Goal: Task Accomplishment & Management: Use online tool/utility

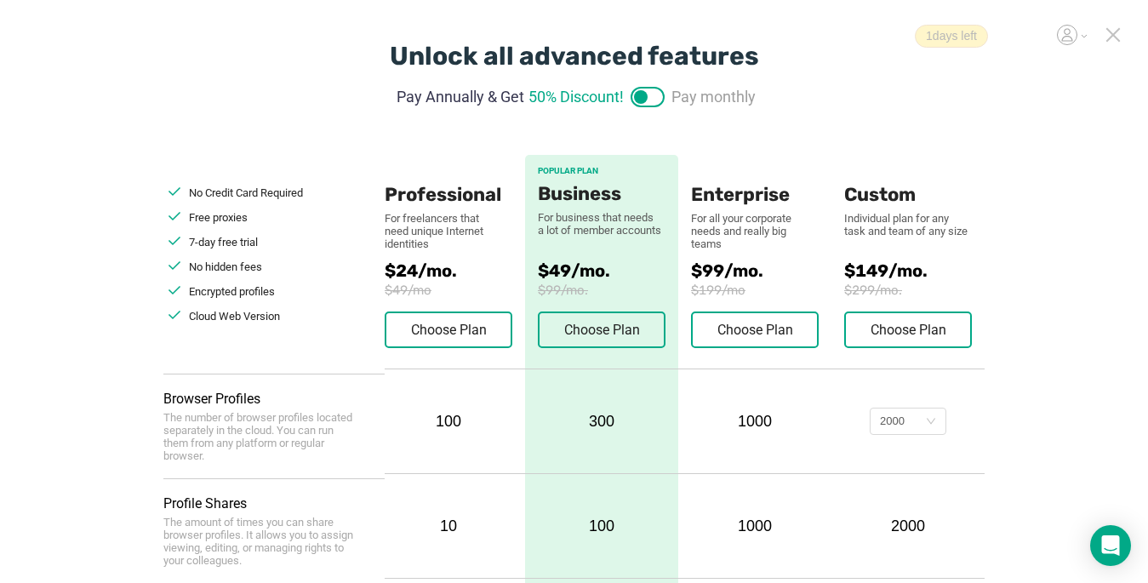
click at [1119, 39] on icon at bounding box center [1113, 34] width 15 height 15
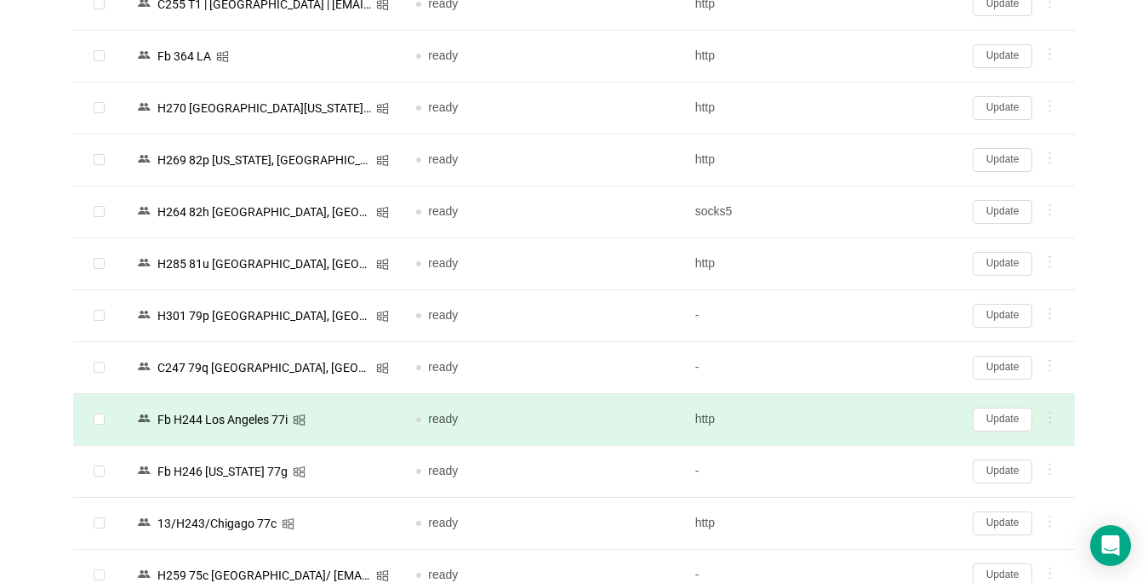
scroll to position [85, 0]
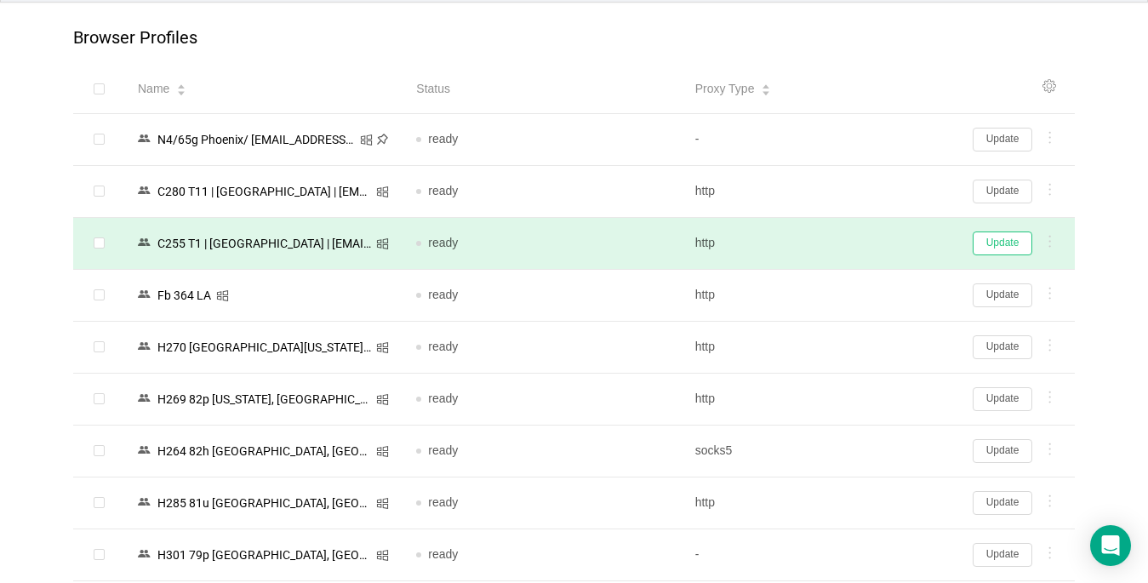
click at [1013, 242] on button "Update" at bounding box center [1003, 244] width 60 height 24
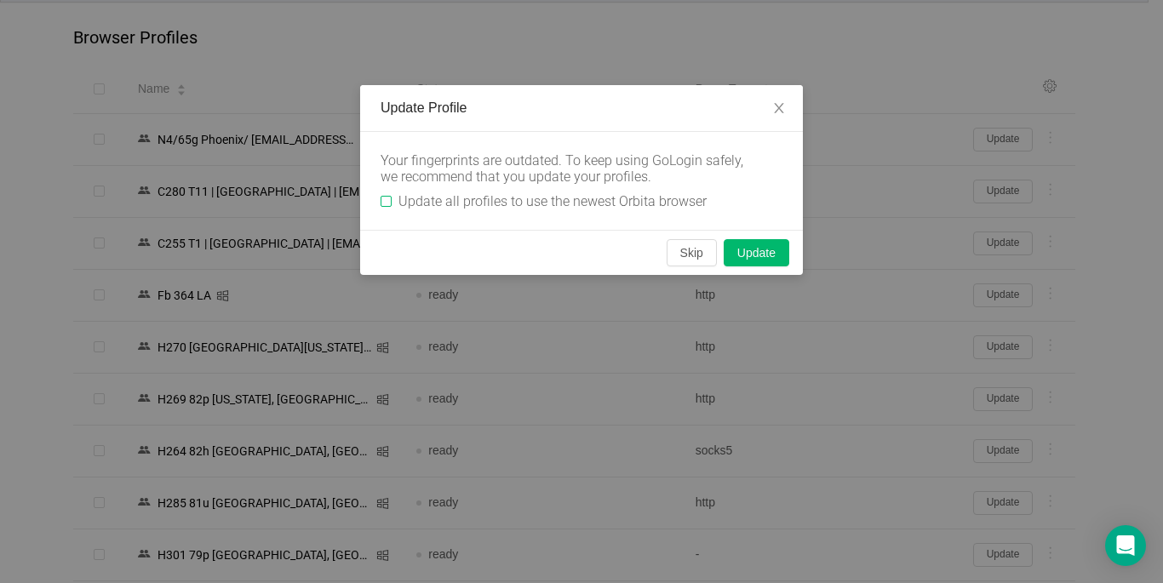
click at [386, 202] on input "Update all profiles to use the newest Orbita browser" at bounding box center [385, 201] width 11 height 11
checkbox input "true"
click at [686, 259] on button "Skip" at bounding box center [691, 252] width 50 height 27
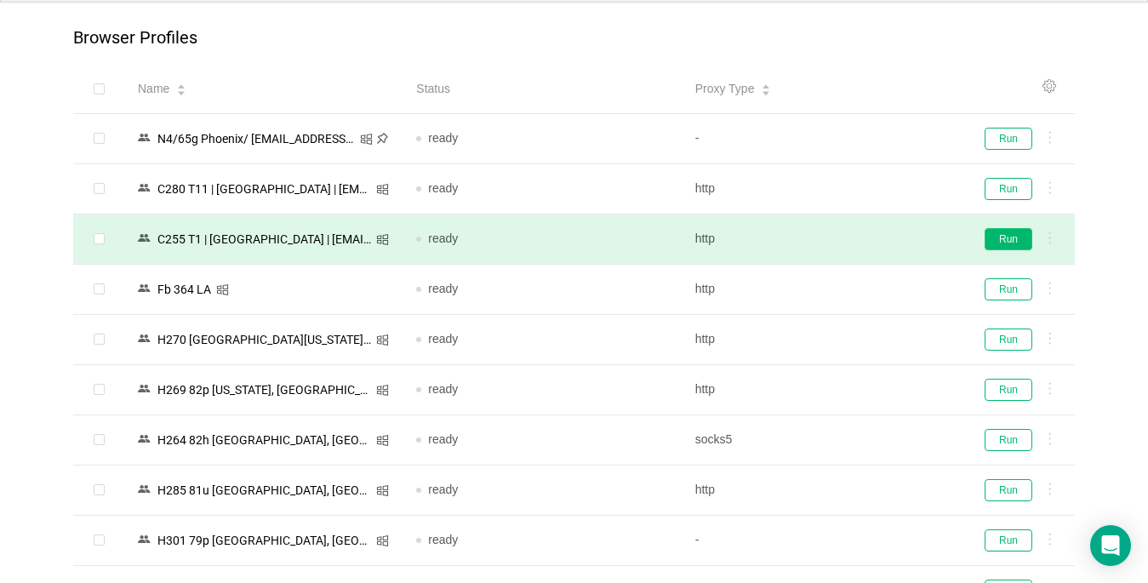
click at [1016, 248] on button "Run" at bounding box center [1009, 239] width 48 height 22
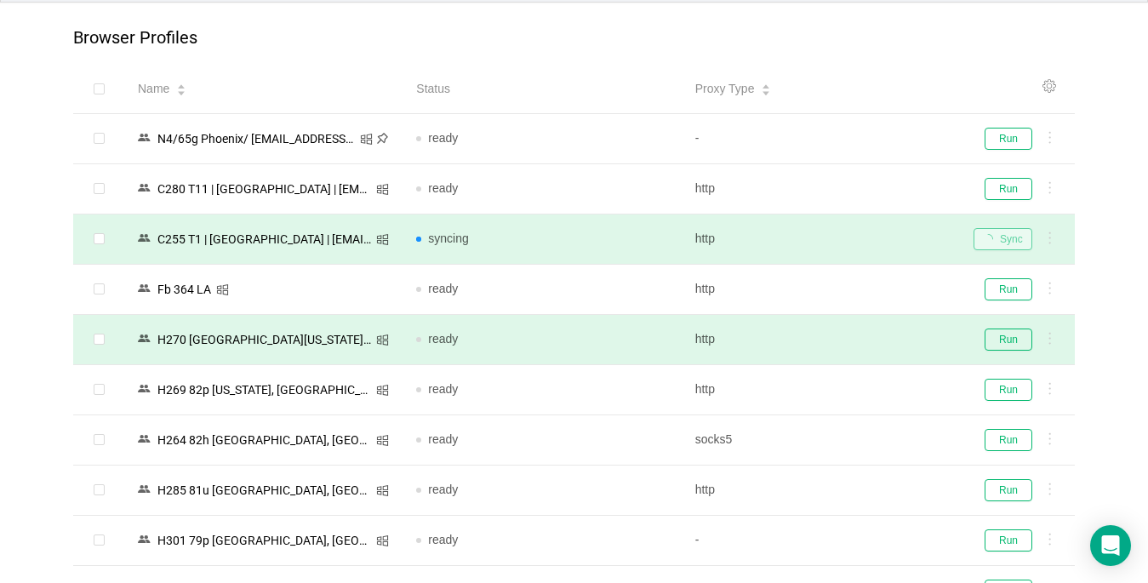
scroll to position [255, 0]
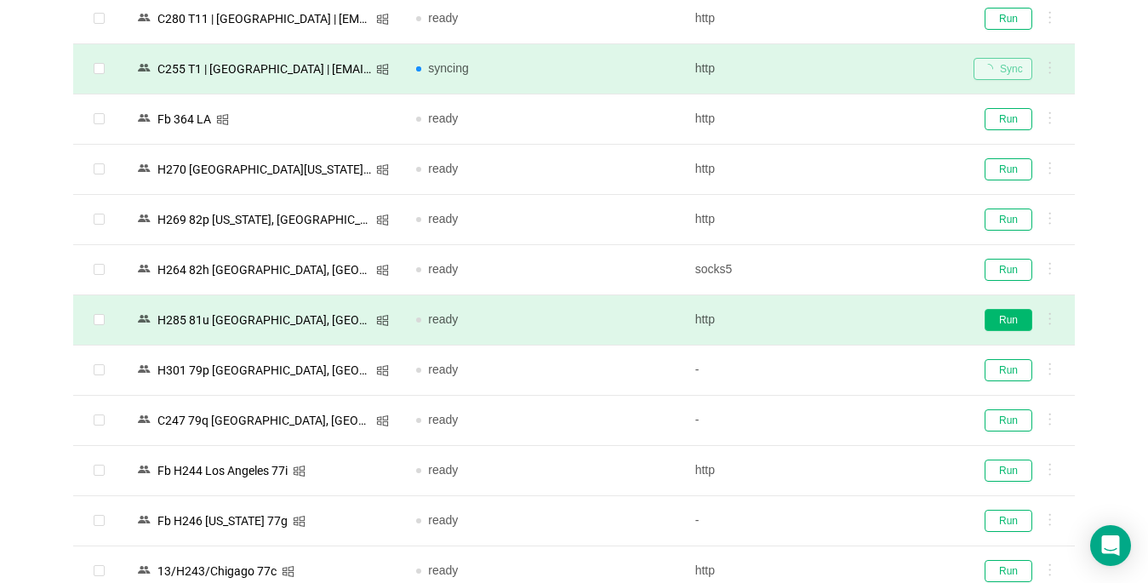
click at [1004, 324] on button "Run" at bounding box center [1009, 320] width 48 height 22
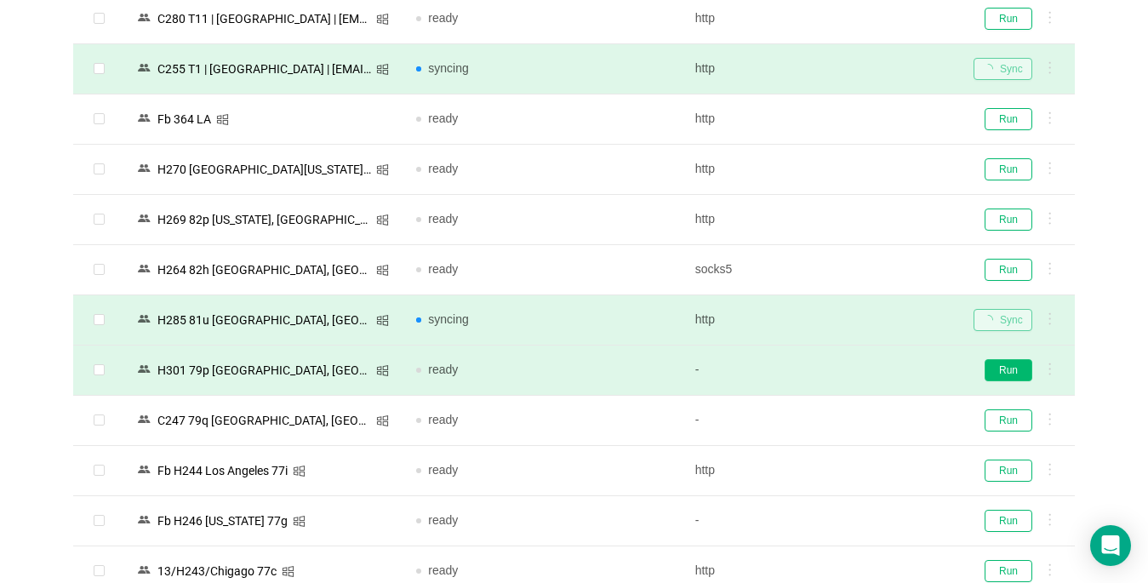
click at [1004, 368] on button "Run" at bounding box center [1009, 370] width 48 height 22
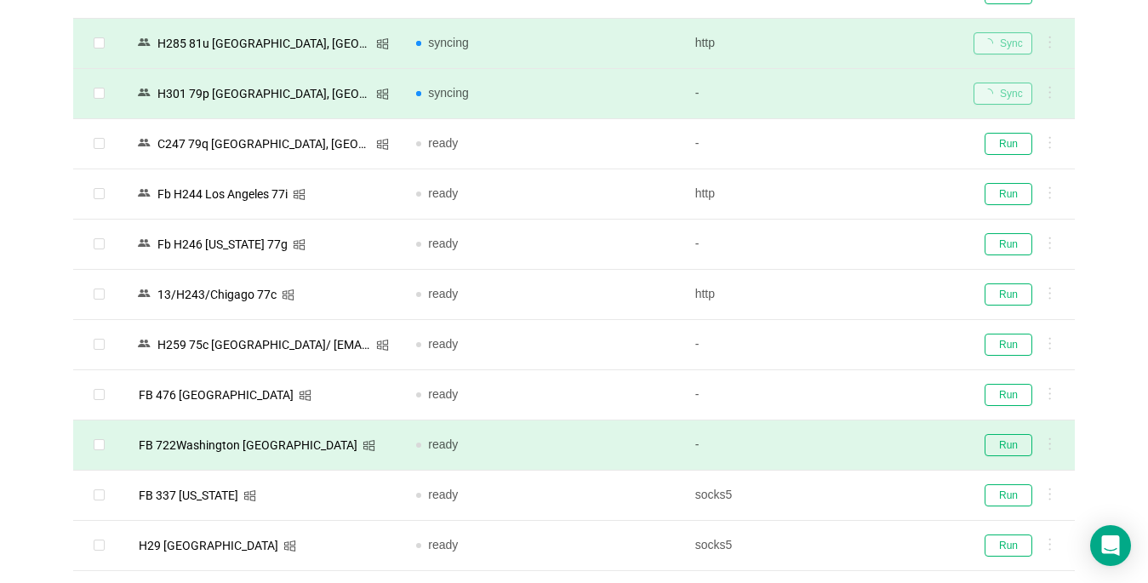
scroll to position [596, 0]
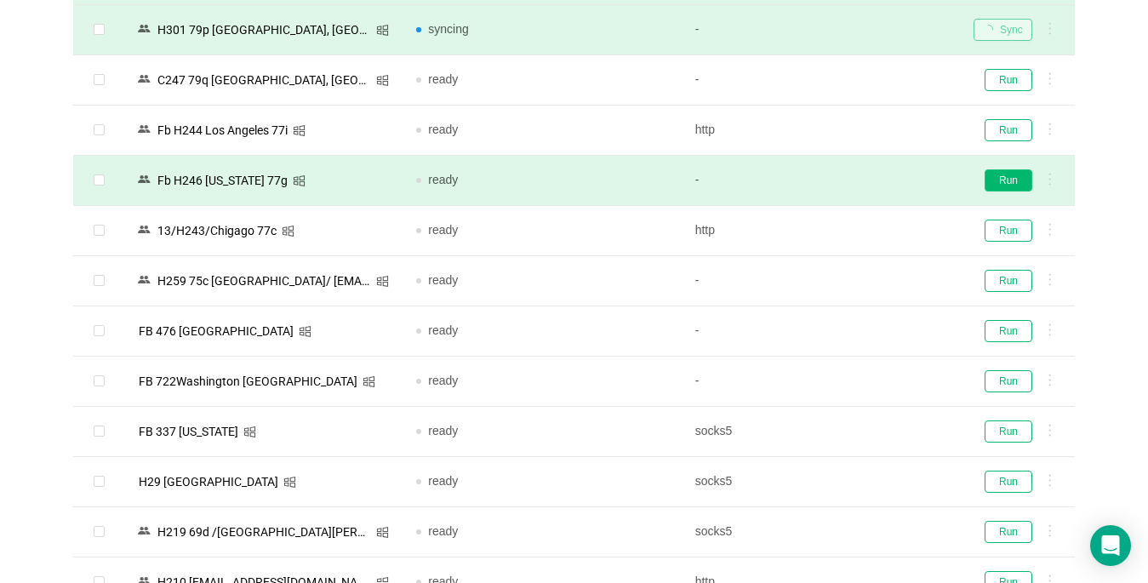
click at [999, 179] on button "Run" at bounding box center [1009, 180] width 48 height 22
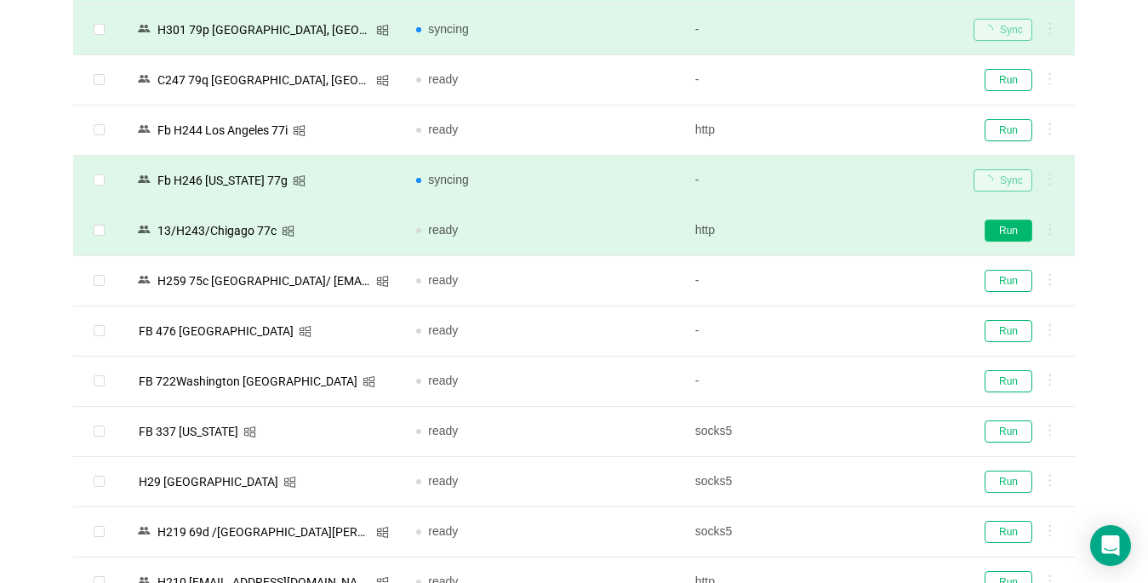
click at [1008, 231] on button "Run" at bounding box center [1009, 231] width 48 height 22
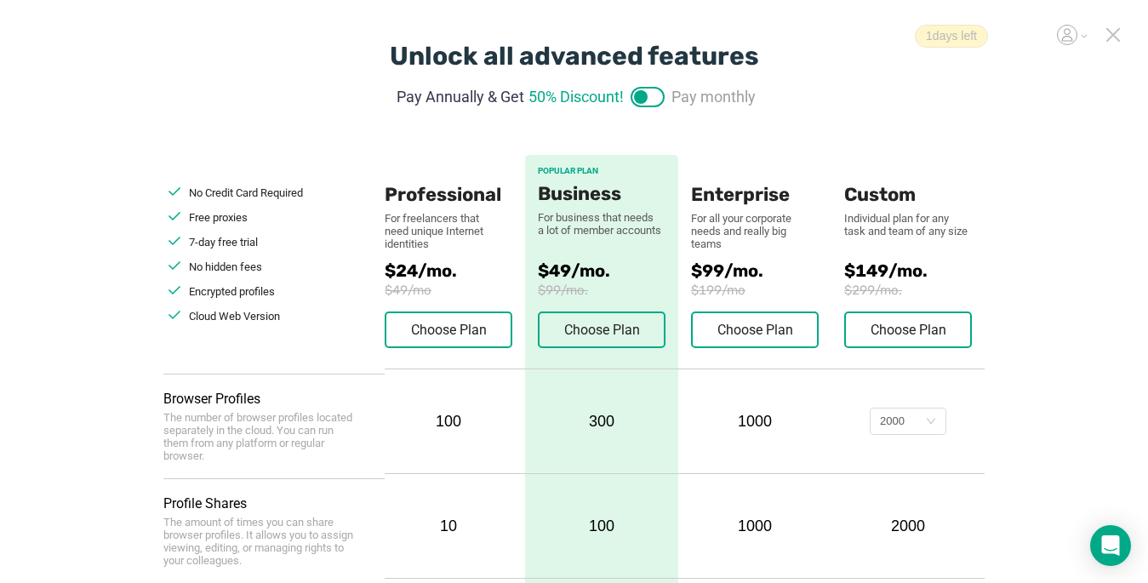
click at [1113, 33] on icon at bounding box center [1113, 34] width 15 height 15
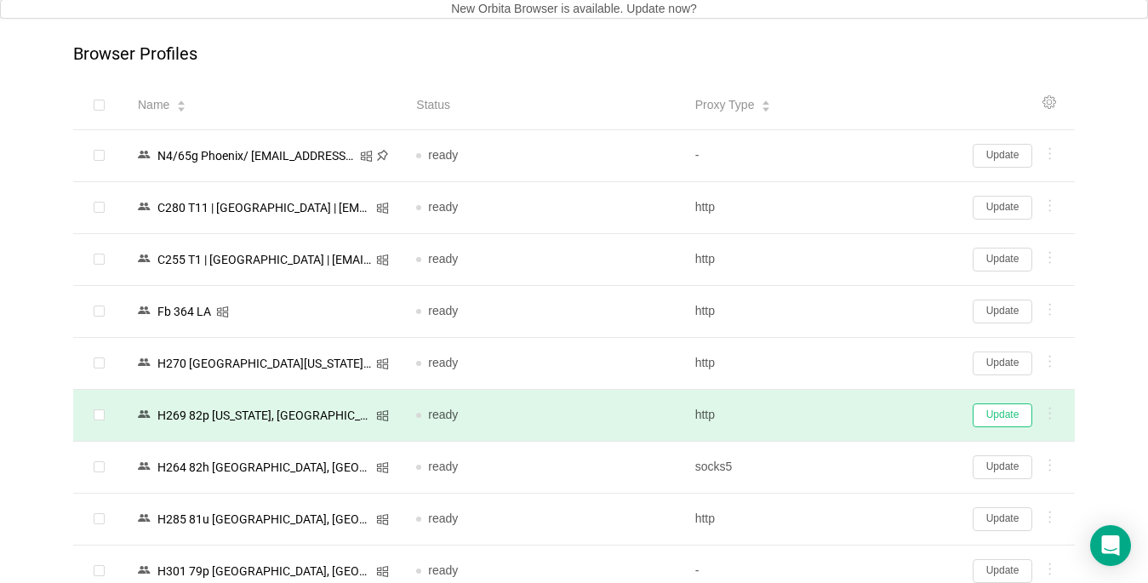
scroll to position [85, 0]
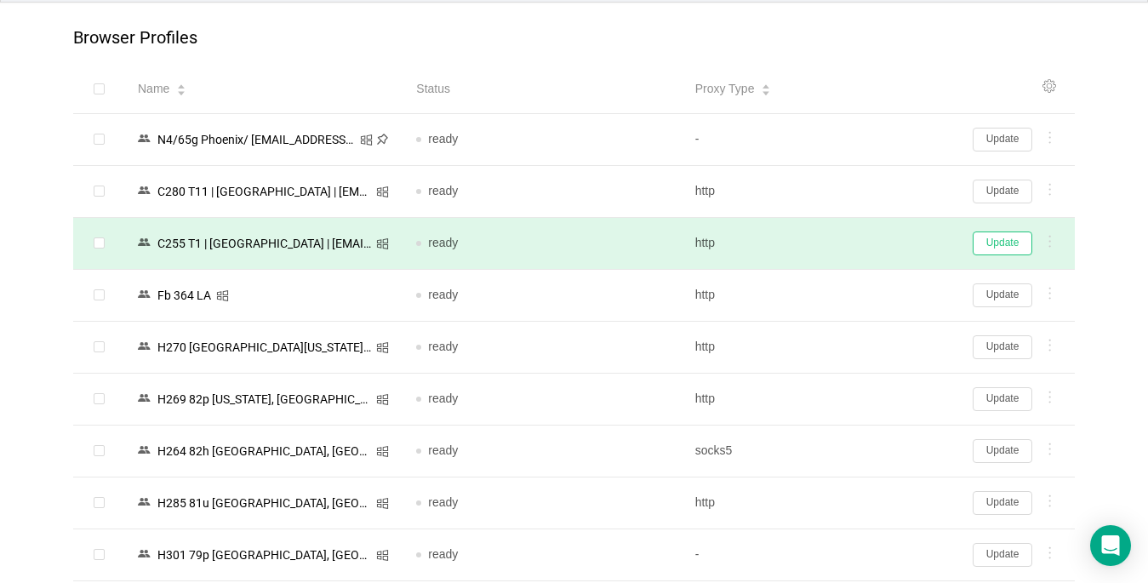
click at [1006, 242] on button "Update" at bounding box center [1003, 244] width 60 height 24
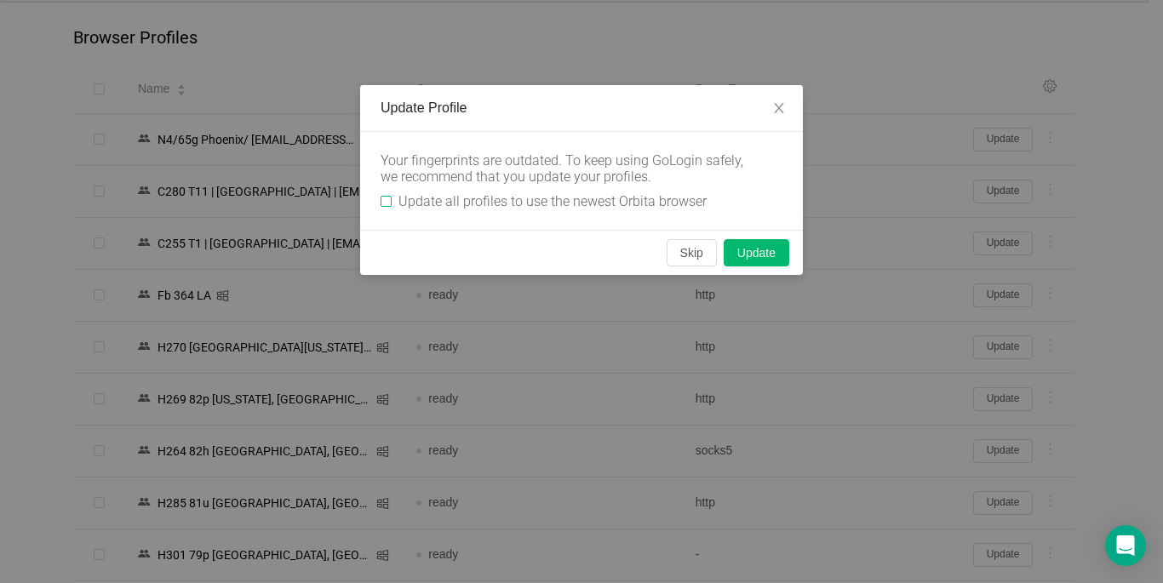
click at [385, 200] on input "Update all profiles to use the newest Orbita browser" at bounding box center [385, 201] width 11 height 11
checkbox input "true"
click at [697, 256] on button "Skip" at bounding box center [691, 252] width 50 height 27
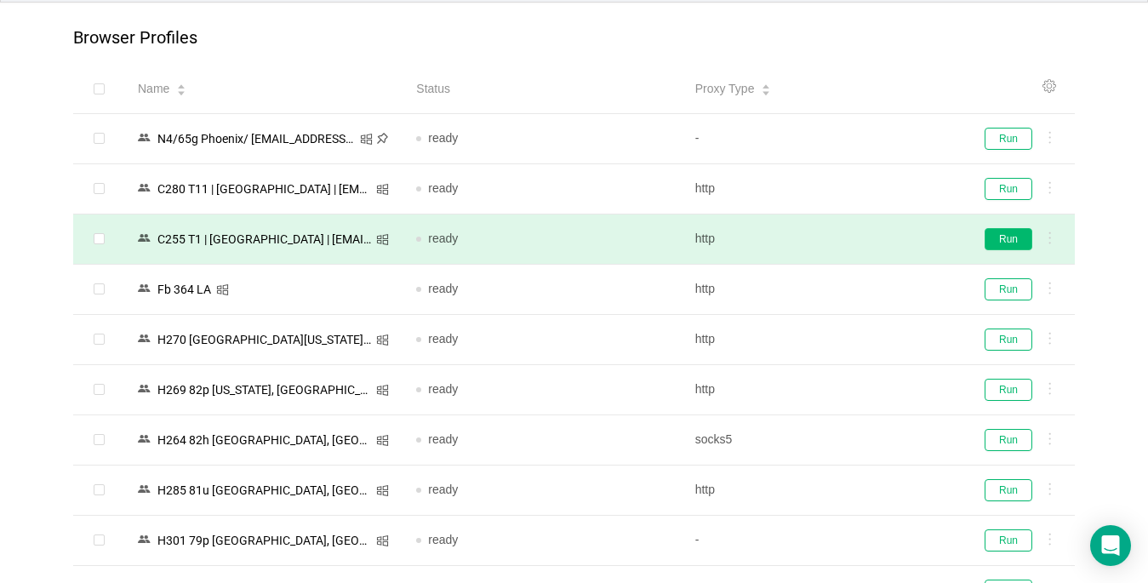
click at [1006, 236] on button "Run" at bounding box center [1009, 239] width 48 height 22
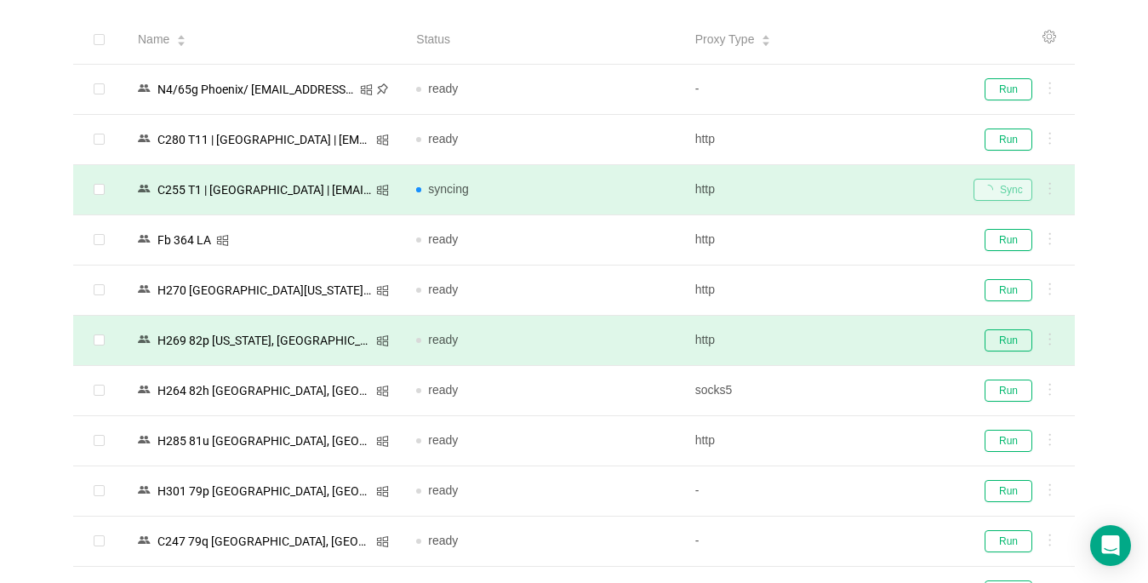
scroll to position [426, 0]
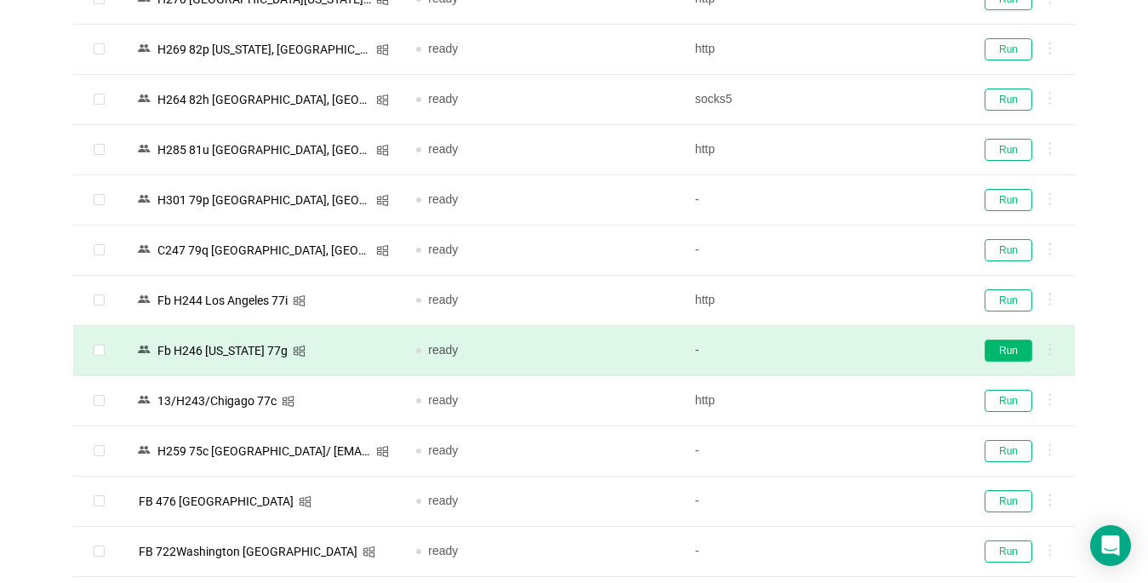
click at [1007, 346] on button "Run" at bounding box center [1009, 351] width 48 height 22
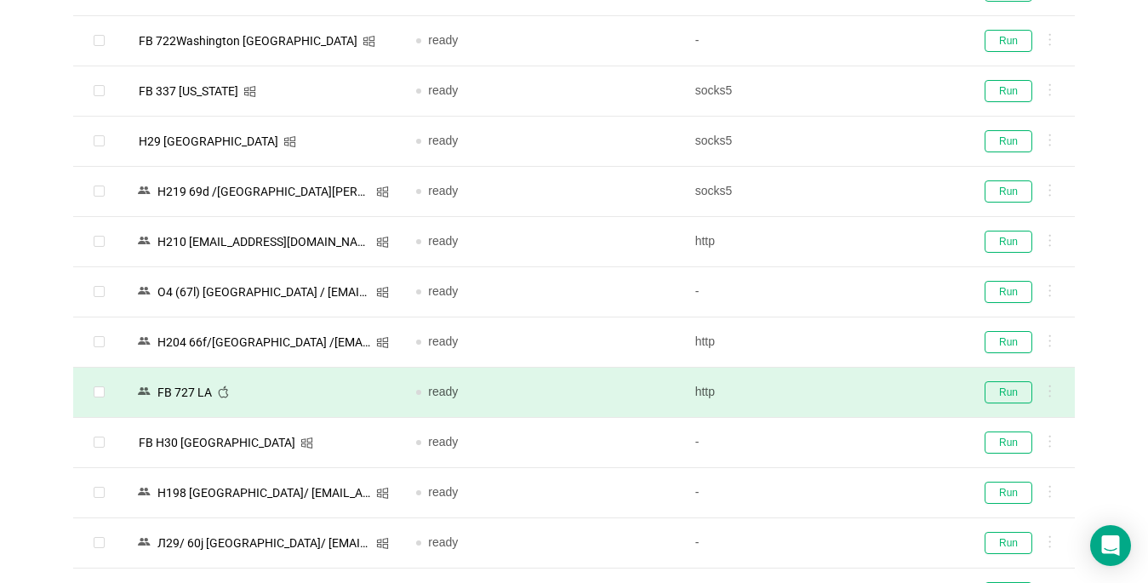
scroll to position [1107, 0]
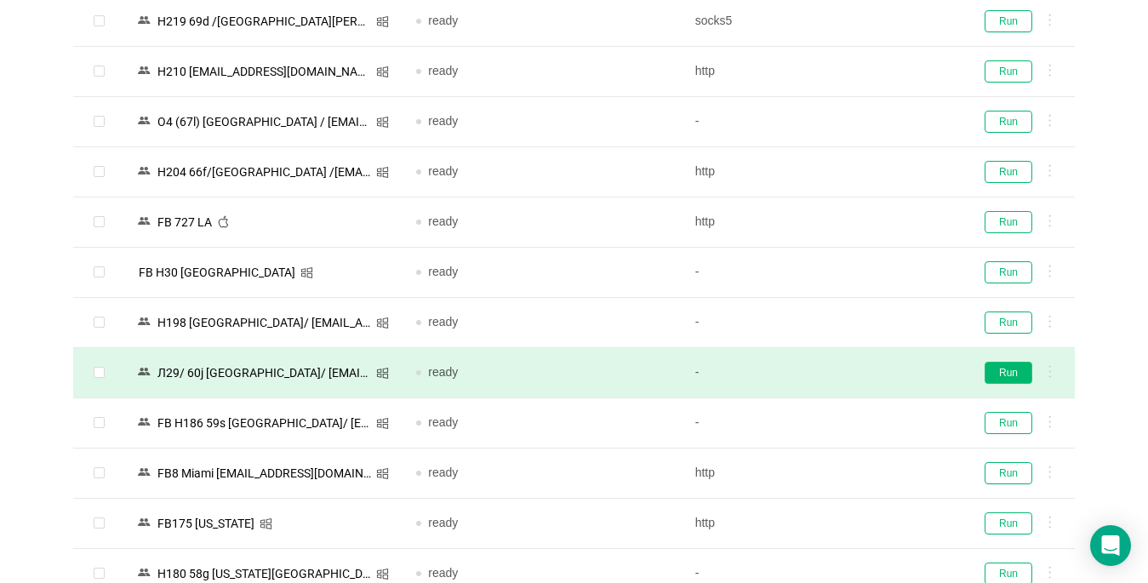
click at [1012, 375] on button "Run" at bounding box center [1009, 373] width 48 height 22
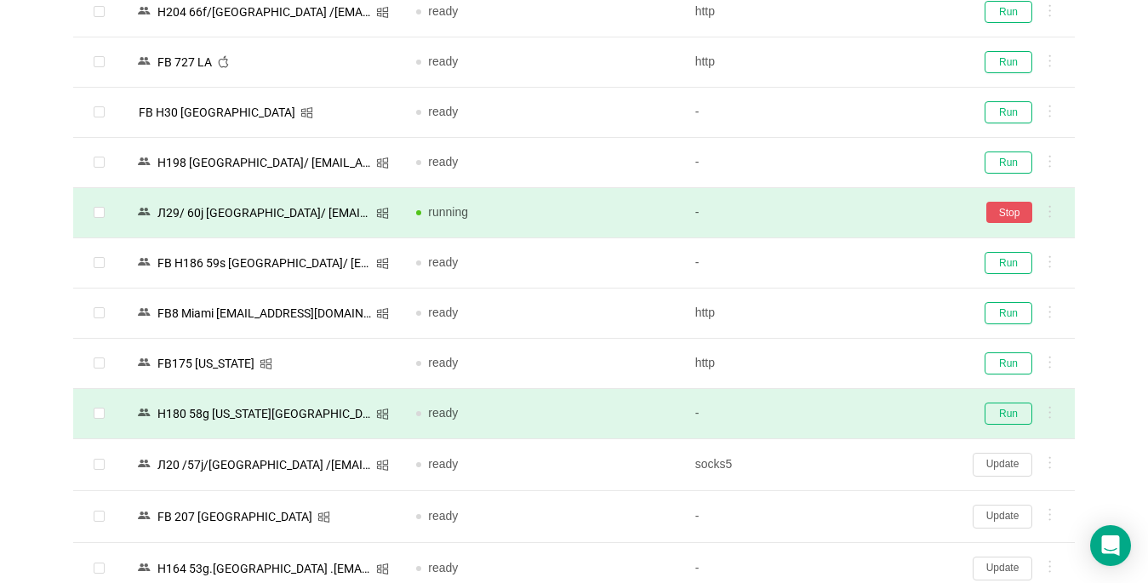
scroll to position [1362, 0]
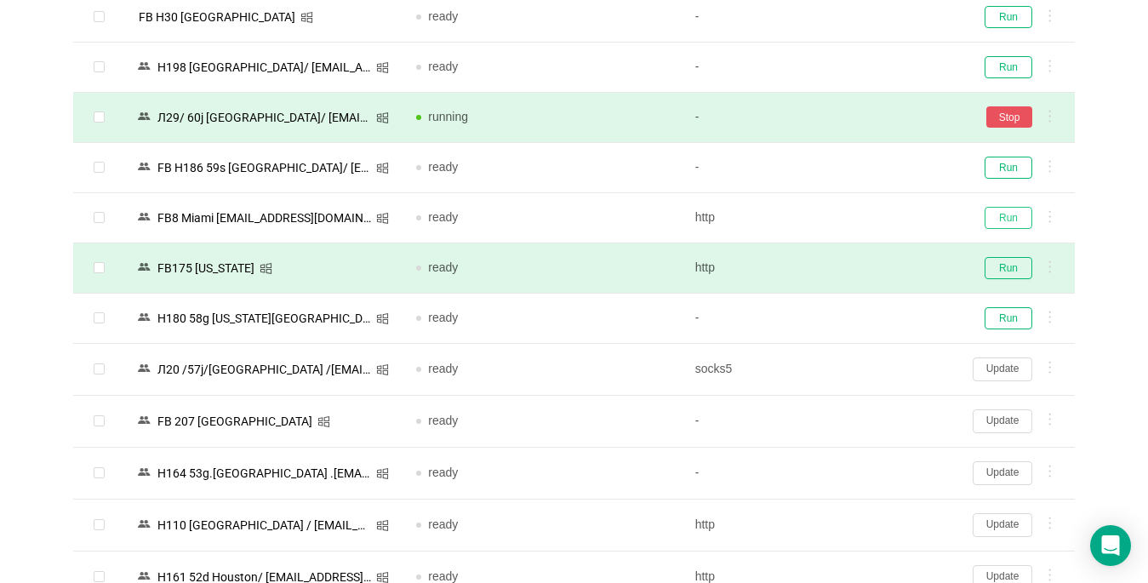
click at [999, 218] on button "Run" at bounding box center [1009, 218] width 48 height 22
click at [1008, 271] on button "Run" at bounding box center [1009, 268] width 48 height 22
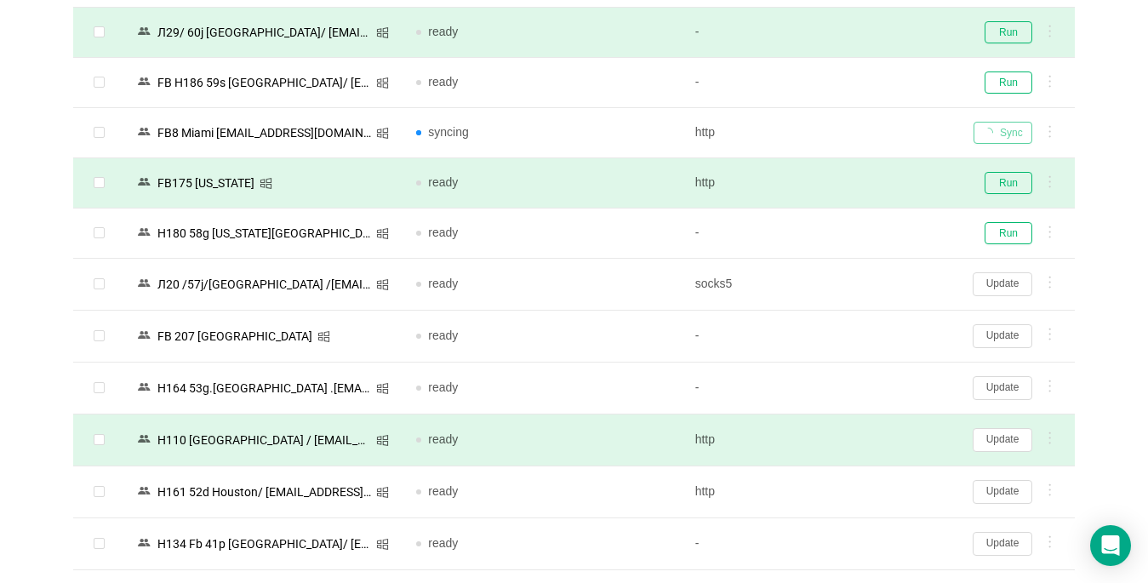
scroll to position [1617, 0]
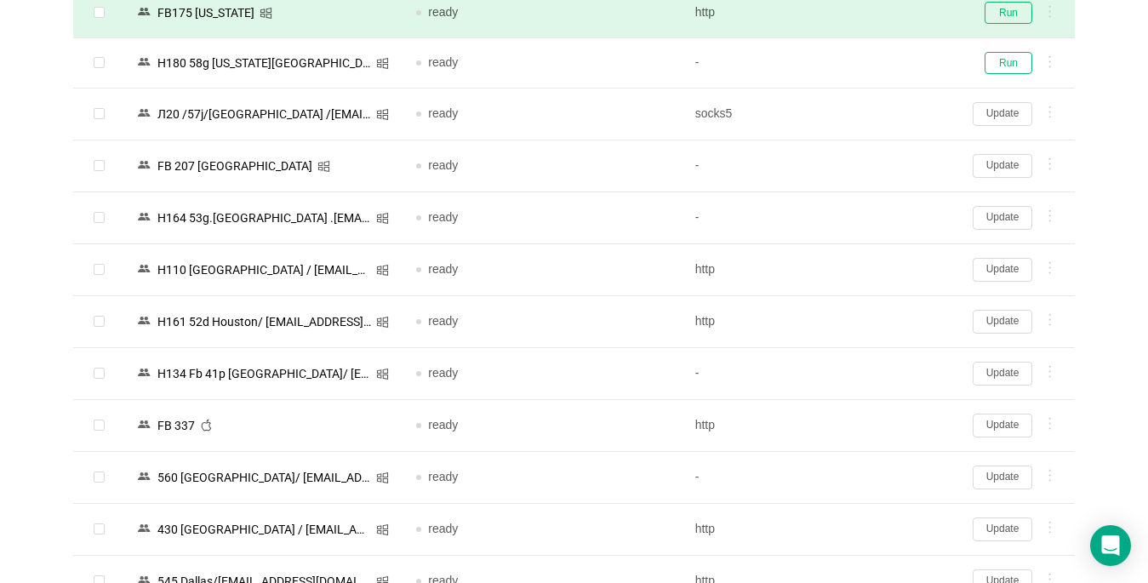
click at [990, 426] on button "Update" at bounding box center [1003, 426] width 60 height 24
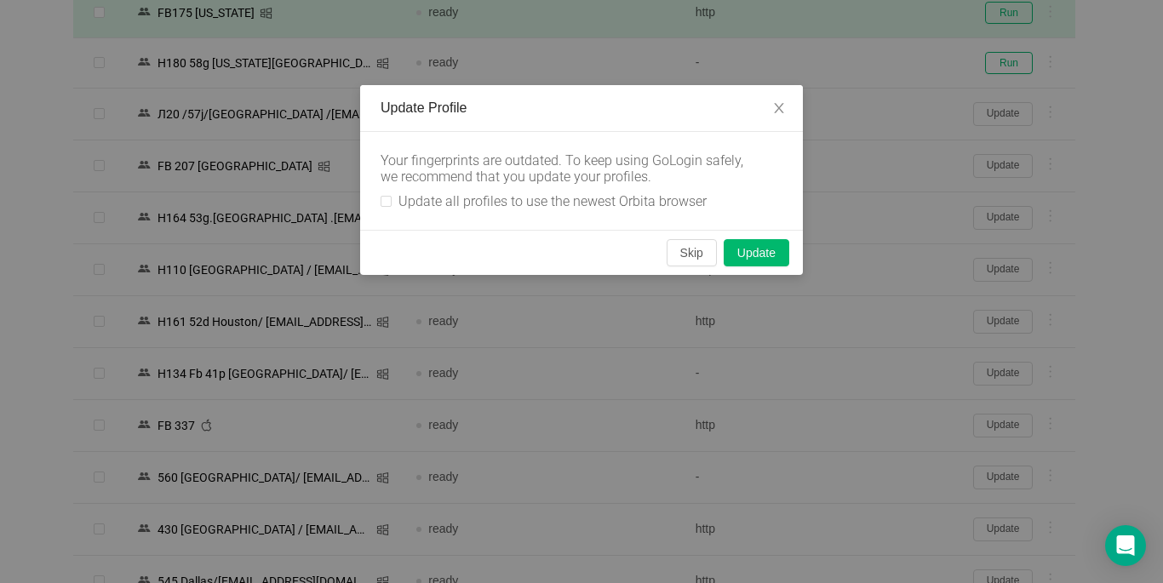
click at [376, 197] on div "Your fingerprints are outdated. To keep using GoLogin safely, we recommend that…" at bounding box center [581, 181] width 443 height 98
drag, startPoint x: 388, startPoint y: 197, endPoint x: 552, endPoint y: 209, distance: 164.7
click at [387, 197] on input "Update all profiles to use the newest Orbita browser" at bounding box center [385, 201] width 11 height 11
checkbox input "true"
click at [690, 253] on button "Skip" at bounding box center [691, 252] width 50 height 27
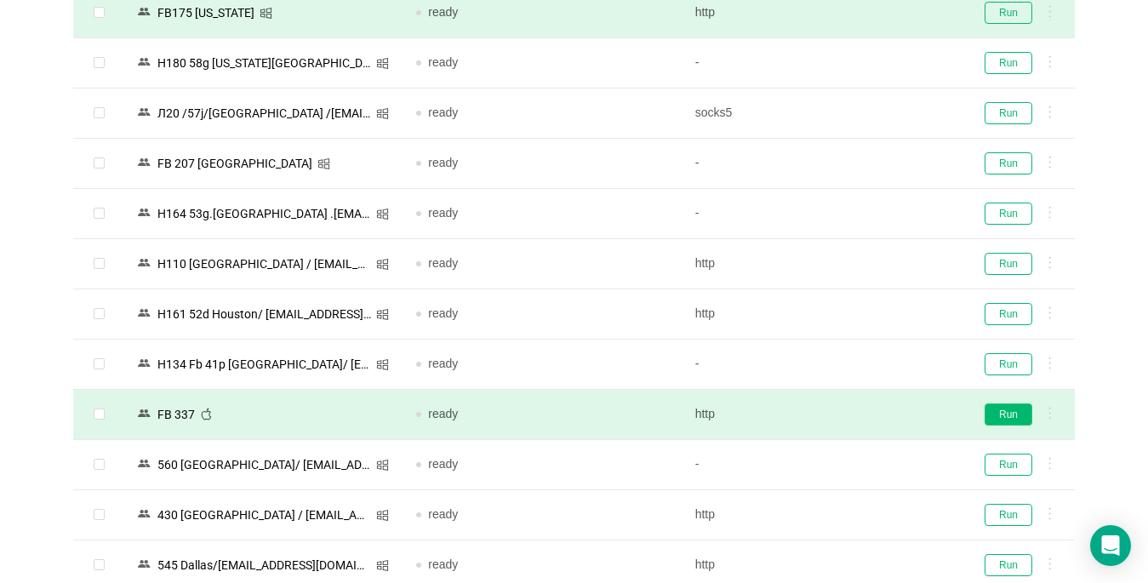
click at [1012, 416] on button "Run" at bounding box center [1009, 414] width 48 height 22
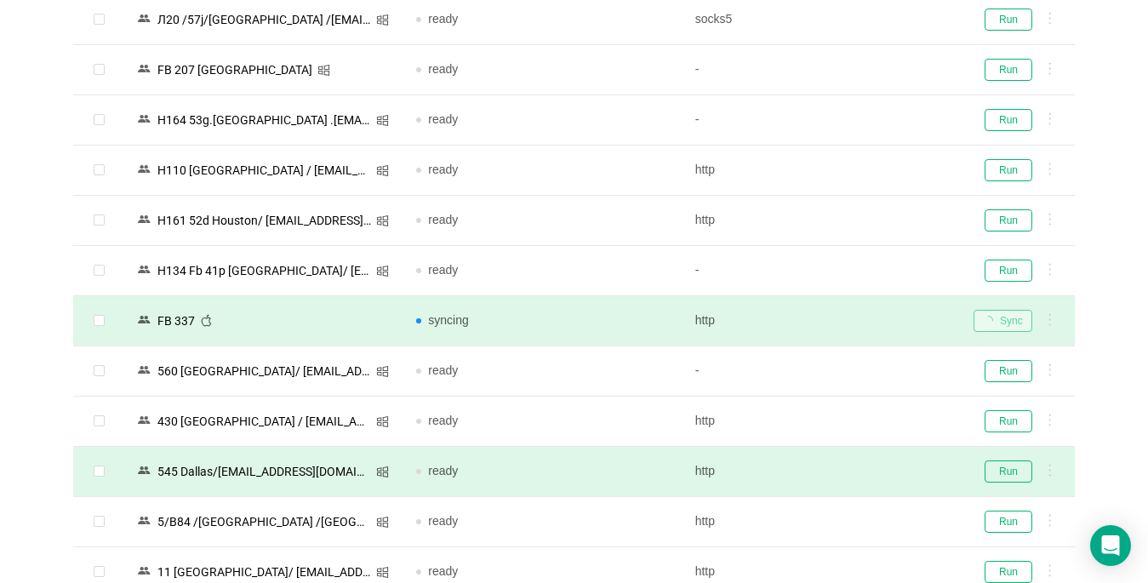
scroll to position [1787, 0]
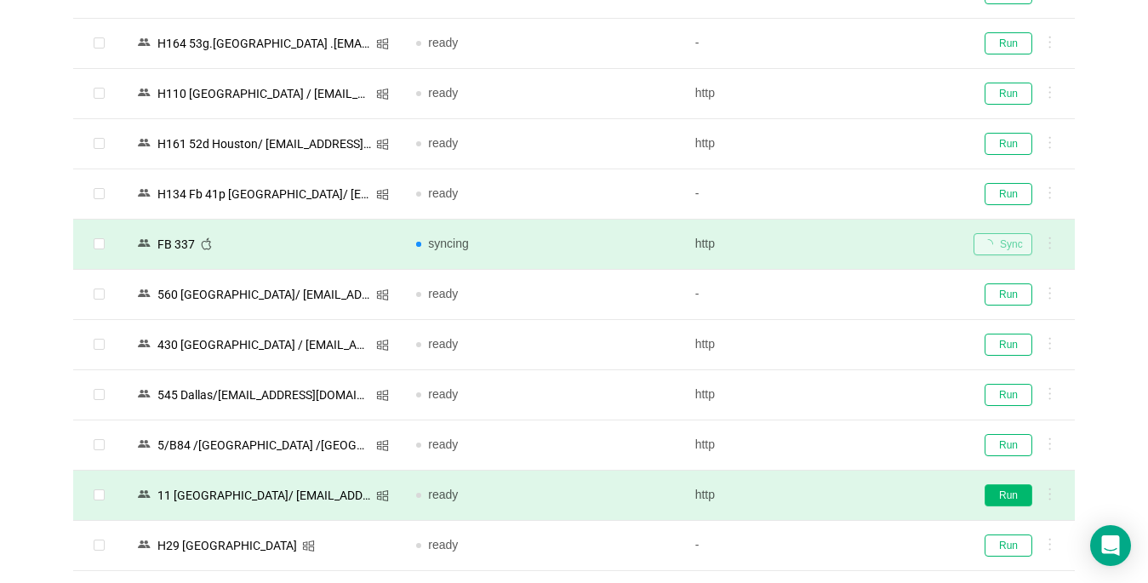
click at [998, 494] on button "Run" at bounding box center [1009, 495] width 48 height 22
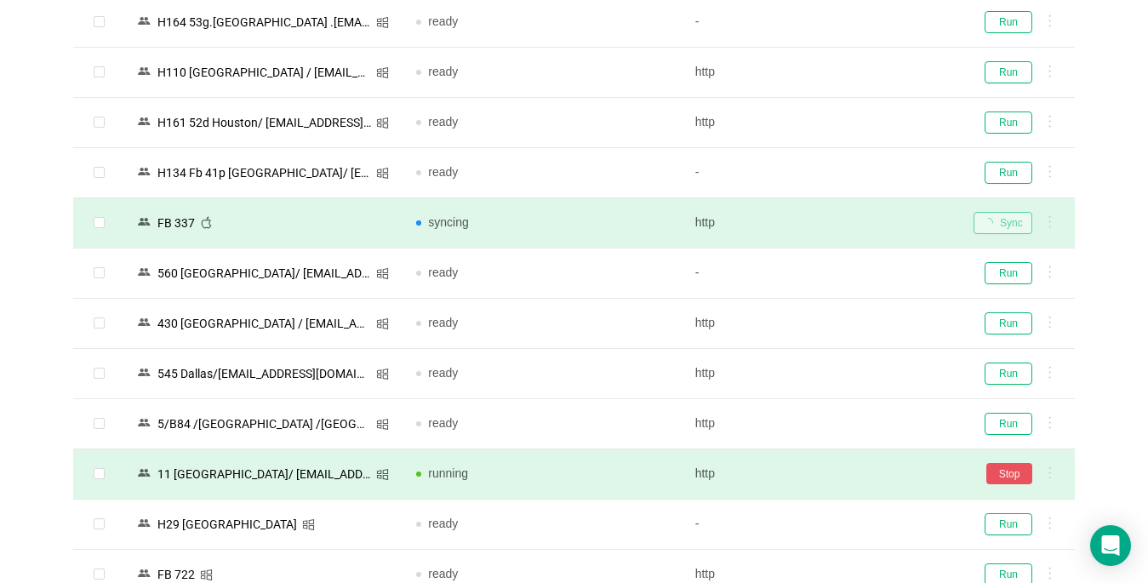
scroll to position [2043, 0]
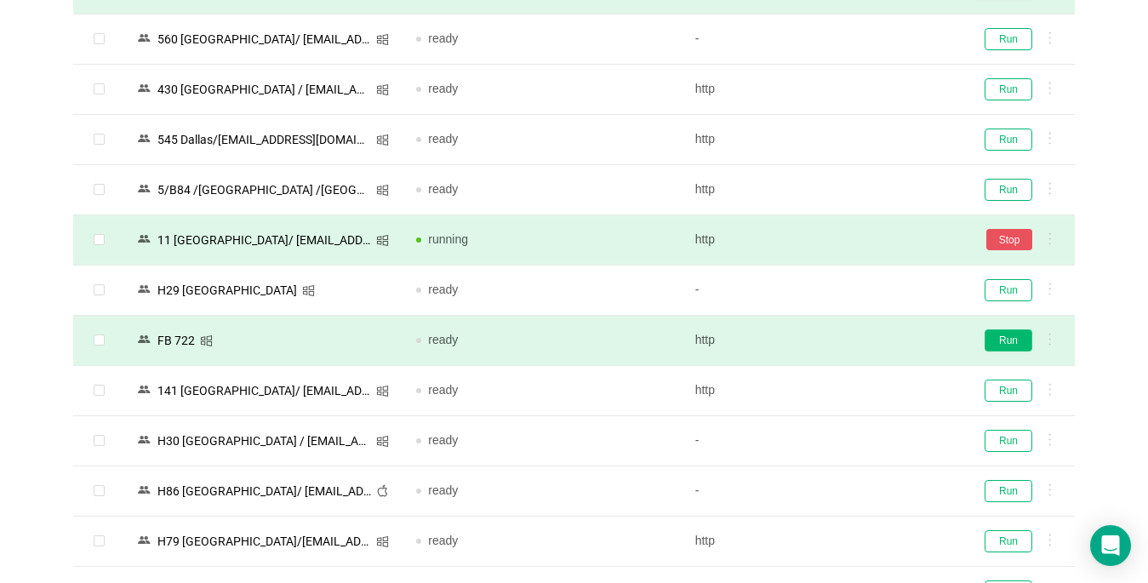
click at [998, 341] on button "Run" at bounding box center [1009, 340] width 48 height 22
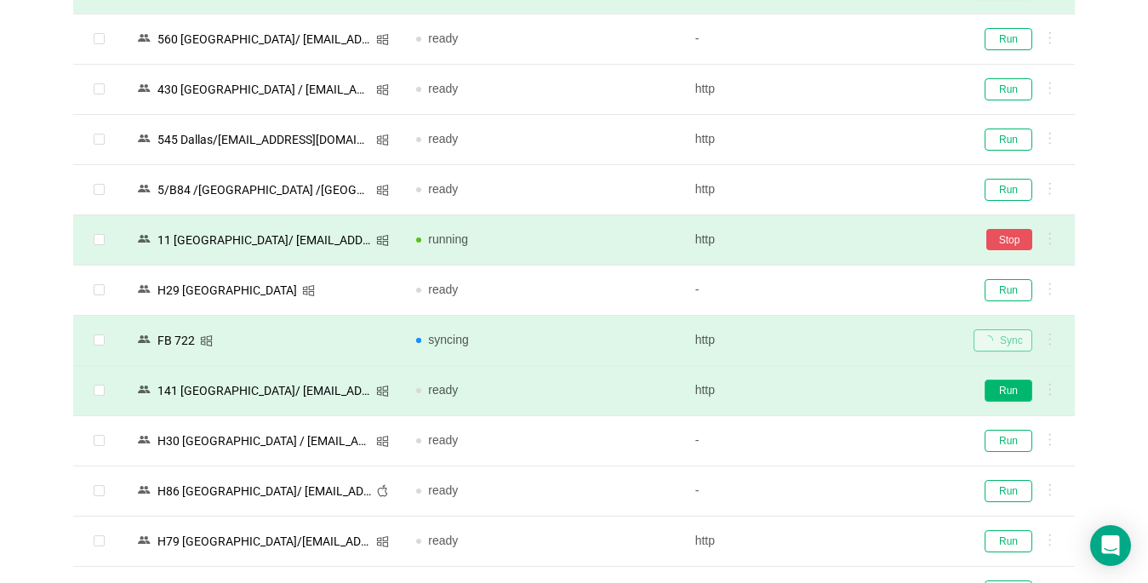
click at [1004, 392] on button "Run" at bounding box center [1009, 391] width 48 height 22
